Goal: Information Seeking & Learning: Learn about a topic

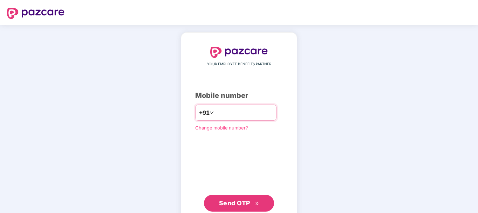
scroll to position [20, 0]
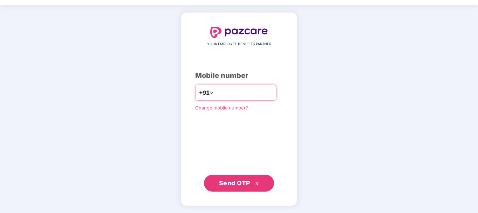
type input "**********"
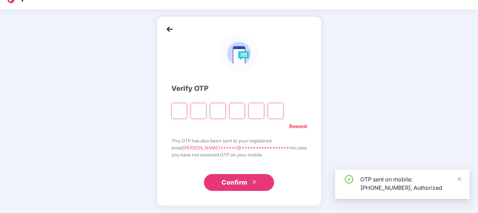
scroll to position [16, 0]
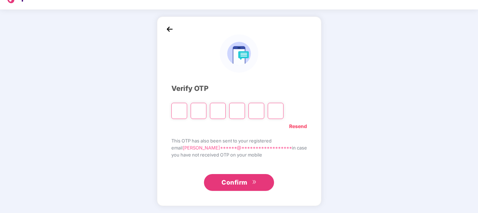
type input "*"
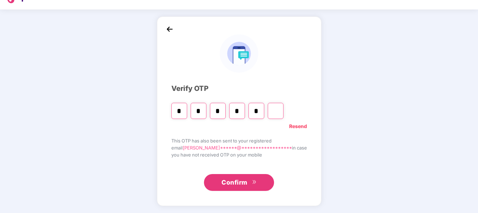
type input "*"
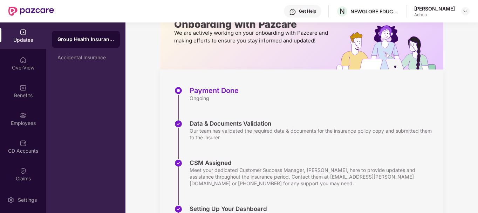
scroll to position [0, 0]
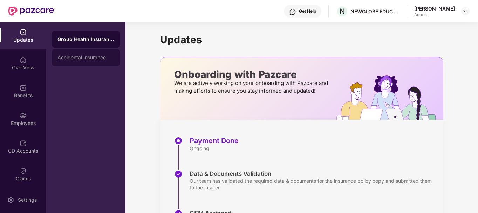
click at [82, 51] on div "Accidental Insurance" at bounding box center [86, 57] width 68 height 17
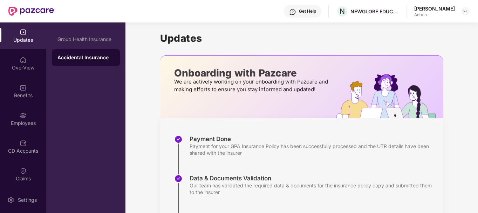
scroll to position [2, 0]
click at [90, 30] on div "Group Health Insurance Accidental Insurance" at bounding box center [85, 117] width 79 height 190
click at [93, 39] on div "Group Health Insurance" at bounding box center [85, 39] width 57 height 6
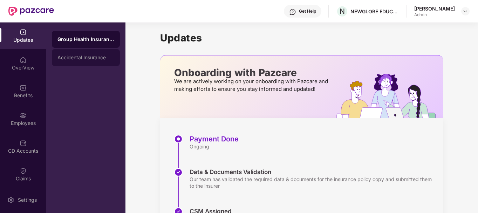
click at [99, 58] on div "Accidental Insurance" at bounding box center [85, 58] width 57 height 6
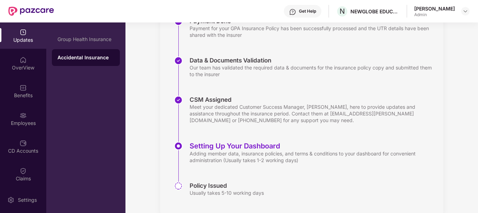
scroll to position [134, 0]
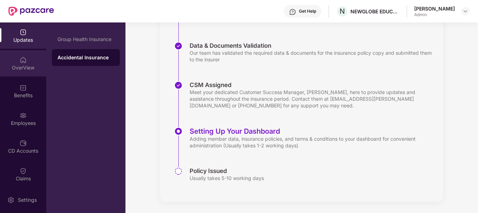
click at [26, 64] on div "OverView" at bounding box center [23, 67] width 46 height 7
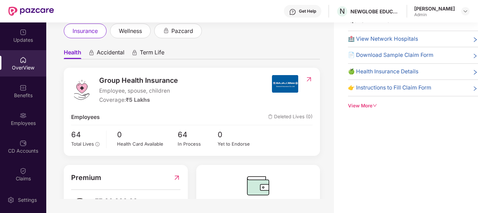
scroll to position [0, 0]
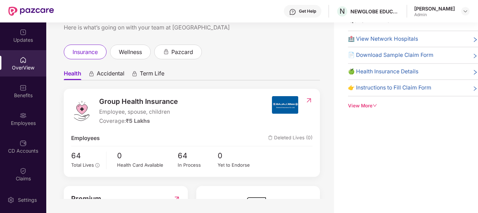
click at [408, 71] on span "🍏 Health Insurance Details" at bounding box center [383, 71] width 70 height 8
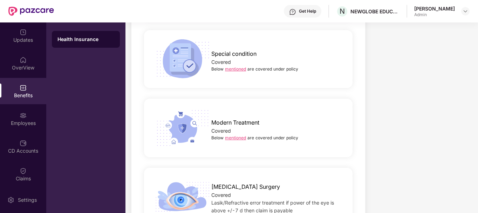
scroll to position [1169, 0]
click at [236, 68] on link "mentioned" at bounding box center [235, 68] width 21 height 5
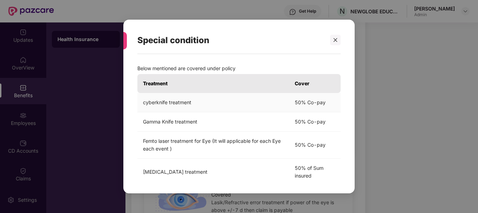
scroll to position [48, 0]
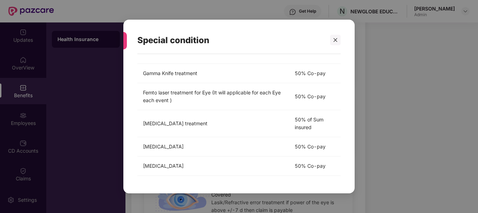
click at [386, 108] on div "Special condition Below mentioned are covered under policy Treatment Cover cybe…" at bounding box center [239, 106] width 478 height 213
click at [333, 40] on icon "close" at bounding box center [335, 39] width 5 height 5
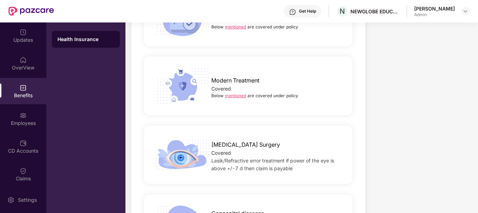
scroll to position [1211, 0]
click at [243, 97] on link "mentioned" at bounding box center [235, 94] width 21 height 5
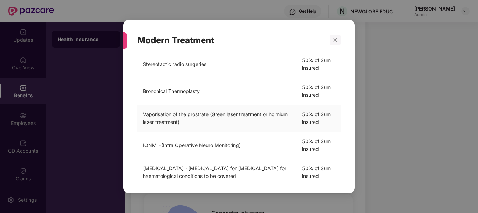
scroll to position [241, 0]
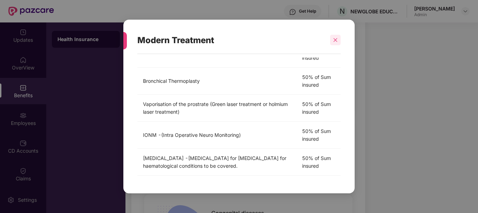
click at [336, 41] on icon "close" at bounding box center [335, 39] width 5 height 5
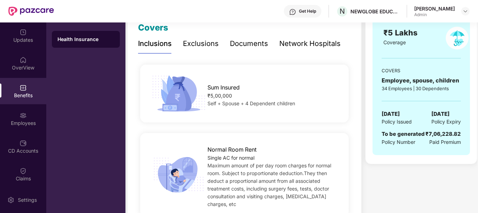
scroll to position [103, 0]
click at [211, 43] on div "Exclusions" at bounding box center [201, 44] width 36 height 11
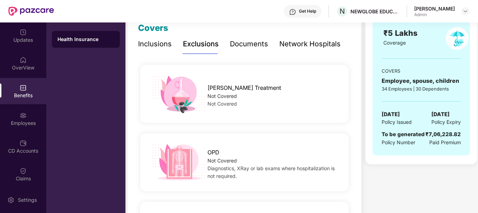
click at [211, 43] on div "Exclusions" at bounding box center [201, 44] width 36 height 11
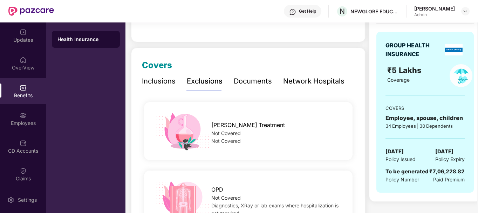
scroll to position [66, 0]
click at [255, 89] on div "Documents" at bounding box center [253, 81] width 38 height 19
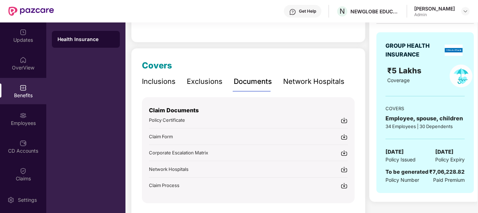
click at [247, 121] on div "Policy Certificate" at bounding box center [248, 119] width 199 height 7
click at [299, 83] on div "Network Hospitals" at bounding box center [313, 81] width 61 height 11
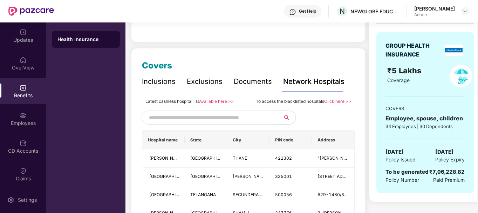
click at [231, 114] on input "text" at bounding box center [209, 117] width 120 height 11
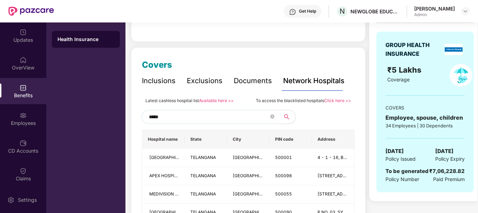
scroll to position [68, 0]
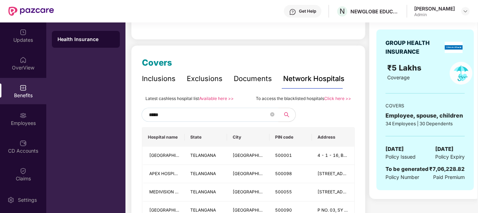
drag, startPoint x: 183, startPoint y: 113, endPoint x: 133, endPoint y: 114, distance: 49.7
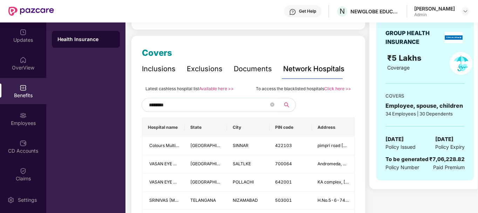
scroll to position [74, 0]
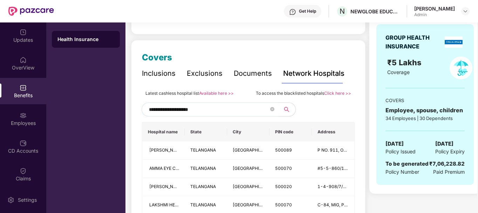
type input "**********"
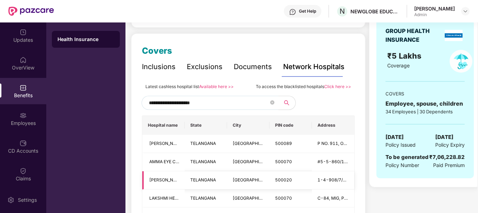
scroll to position [80, 0]
drag, startPoint x: 214, startPoint y: 106, endPoint x: 136, endPoint y: 105, distance: 77.4
click at [136, 105] on div "Covers Inclusions Exclusions Documents Network Hospitals Sum Insured ₹5,00,000 …" at bounding box center [248, 154] width 234 height 240
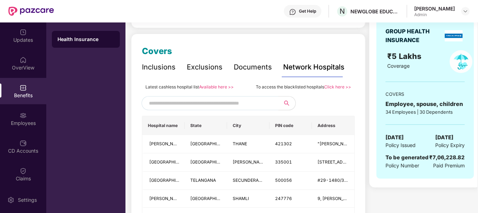
click at [213, 89] on div "Latest cashless hospital list Available here >>" at bounding box center [189, 87] width 88 height 8
click at [213, 88] on link "Available here >>" at bounding box center [216, 86] width 35 height 5
click at [24, 111] on div at bounding box center [23, 114] width 7 height 7
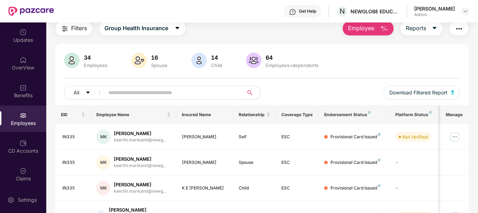
scroll to position [0, 0]
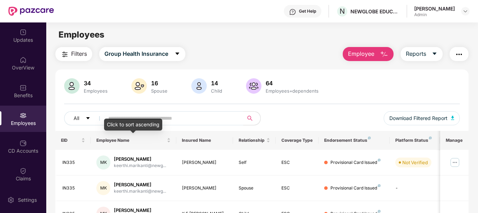
click at [145, 118] on div "Click to sort ascending" at bounding box center [133, 124] width 58 height 12
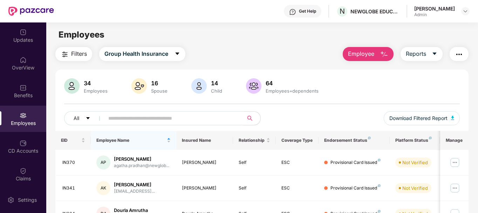
click at [187, 123] on input "text" at bounding box center [171, 118] width 126 height 11
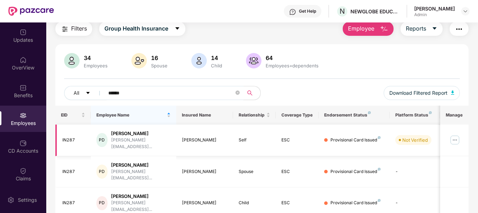
scroll to position [39, 0]
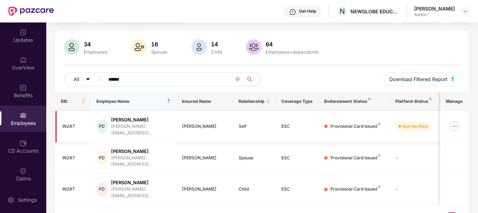
click at [356, 116] on td "Provisional Card Issued" at bounding box center [353, 127] width 71 height 32
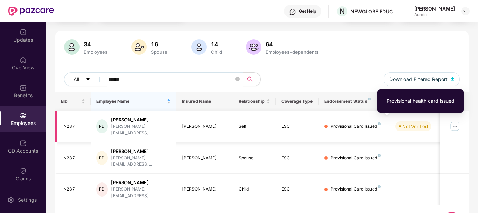
click at [378, 122] on img at bounding box center [379, 123] width 3 height 3
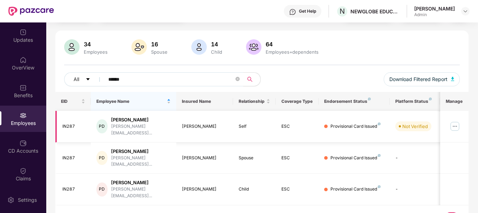
click at [325, 124] on div at bounding box center [326, 126] width 4 height 4
click at [165, 82] on input "******" at bounding box center [171, 79] width 126 height 11
type input "*"
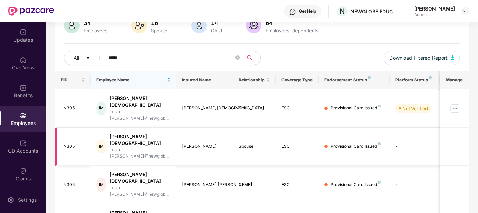
scroll to position [64, 0]
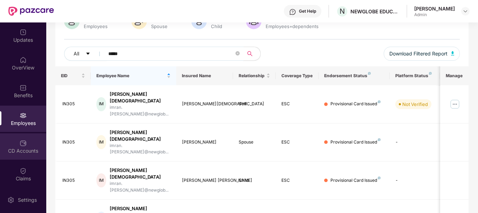
type input "*****"
click at [23, 142] on img at bounding box center [23, 142] width 7 height 7
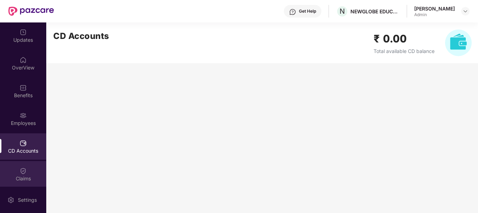
click at [22, 172] on img at bounding box center [23, 170] width 7 height 7
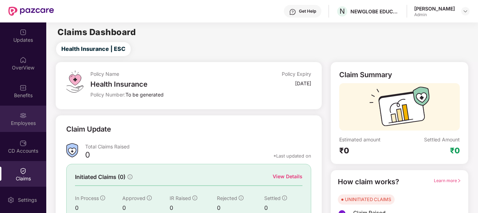
scroll to position [85, 0]
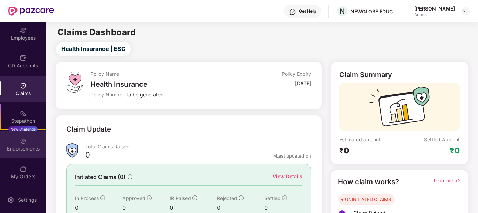
click at [24, 146] on div "Endorsements" at bounding box center [23, 148] width 46 height 7
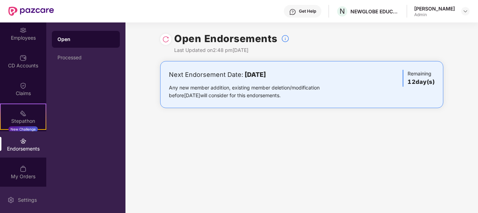
click at [24, 193] on div "Settings" at bounding box center [23, 199] width 46 height 26
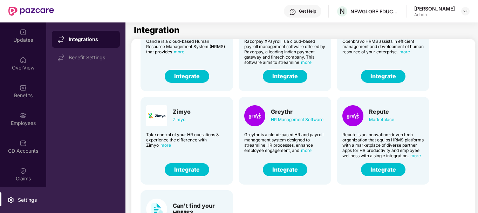
scroll to position [173, 0]
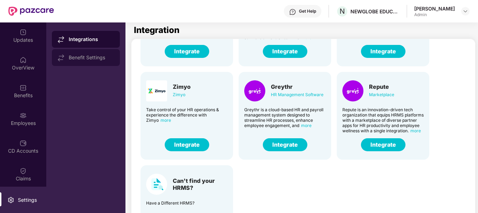
click at [98, 52] on div "Benefit Settings" at bounding box center [86, 57] width 68 height 17
